Goal: Task Accomplishment & Management: Manage account settings

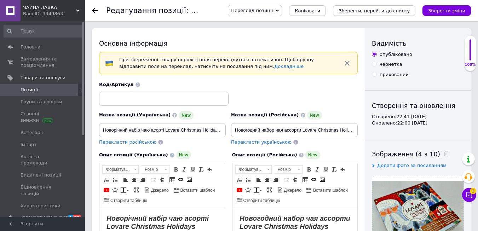
click at [45, 90] on span "Позиції" at bounding box center [43, 90] width 45 height 6
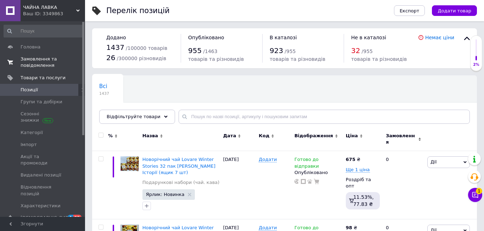
click at [37, 63] on span "Замовлення та повідомлення" at bounding box center [43, 62] width 45 height 13
